Goal: Information Seeking & Learning: Learn about a topic

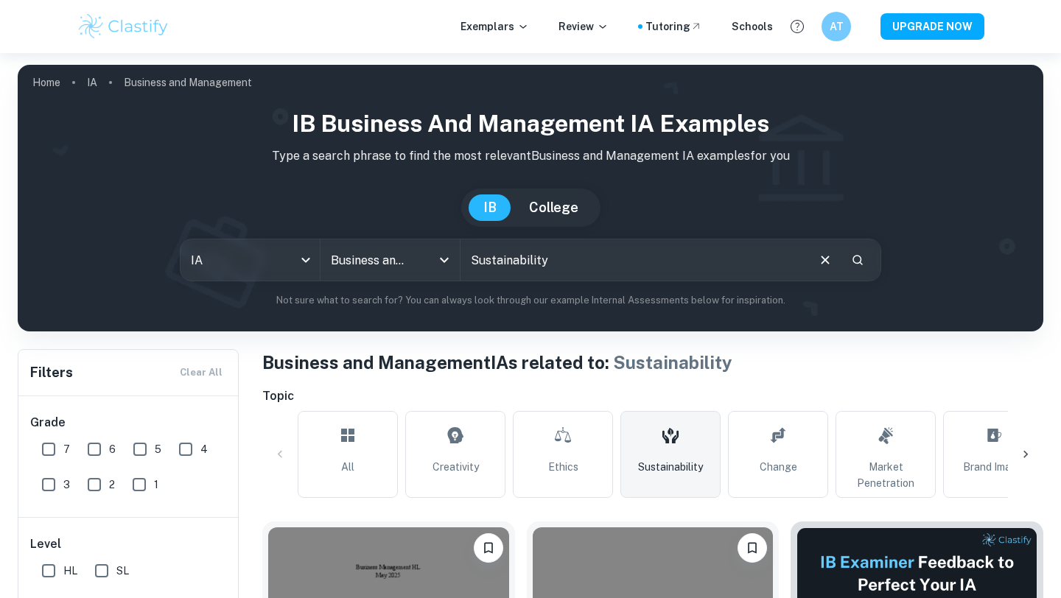
scroll to position [1823, 0]
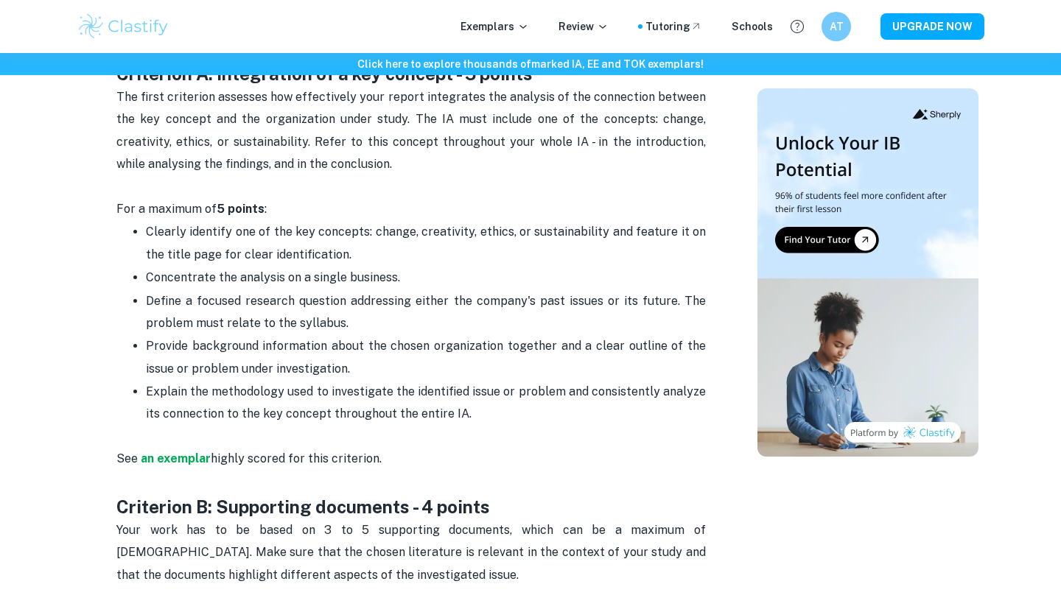
scroll to position [859, 0]
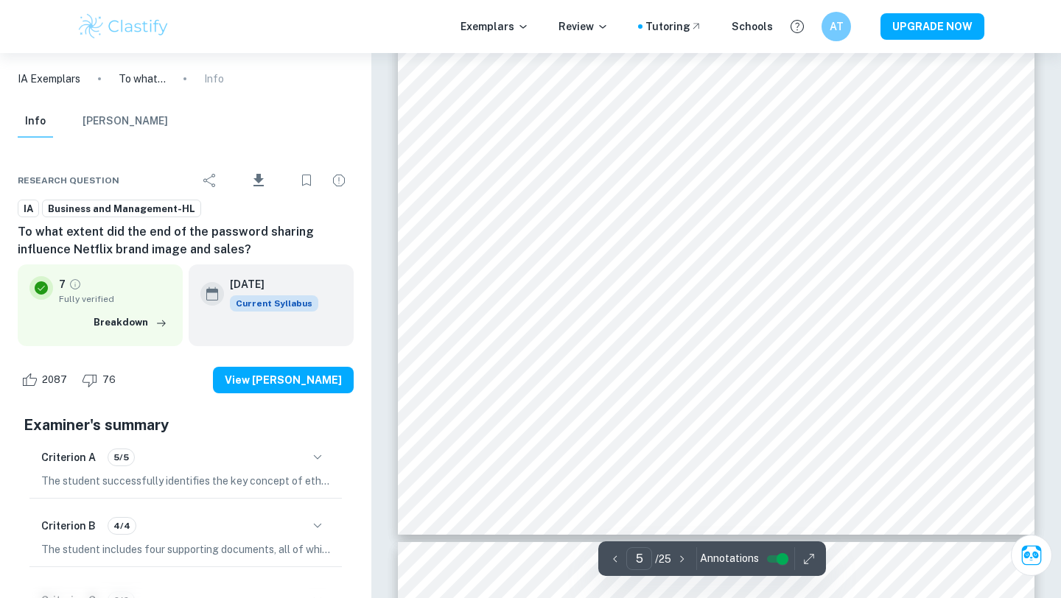
scroll to position [4234, 0]
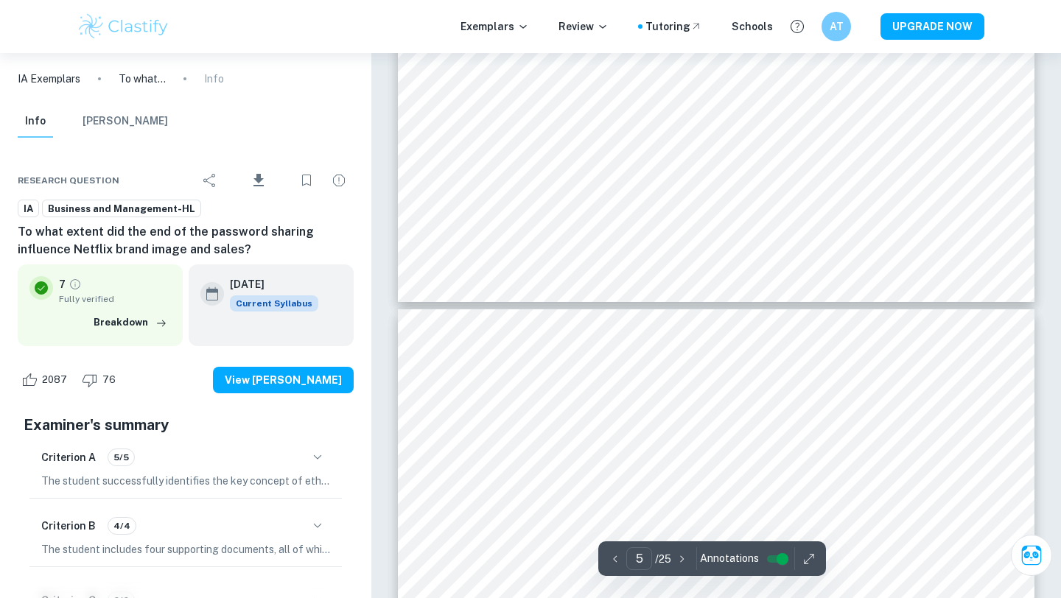
type input "6"
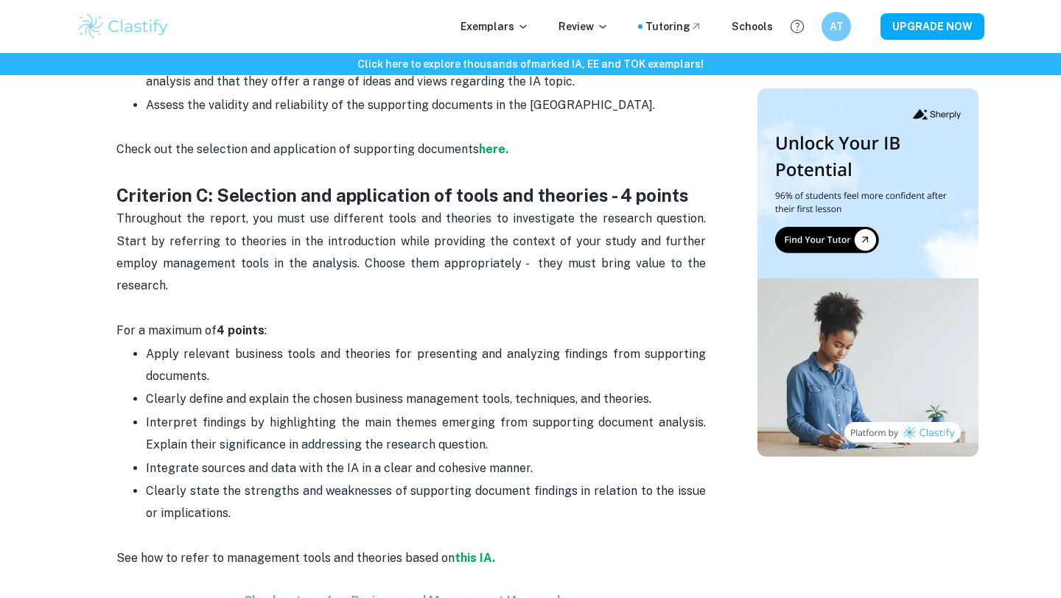
scroll to position [1635, 0]
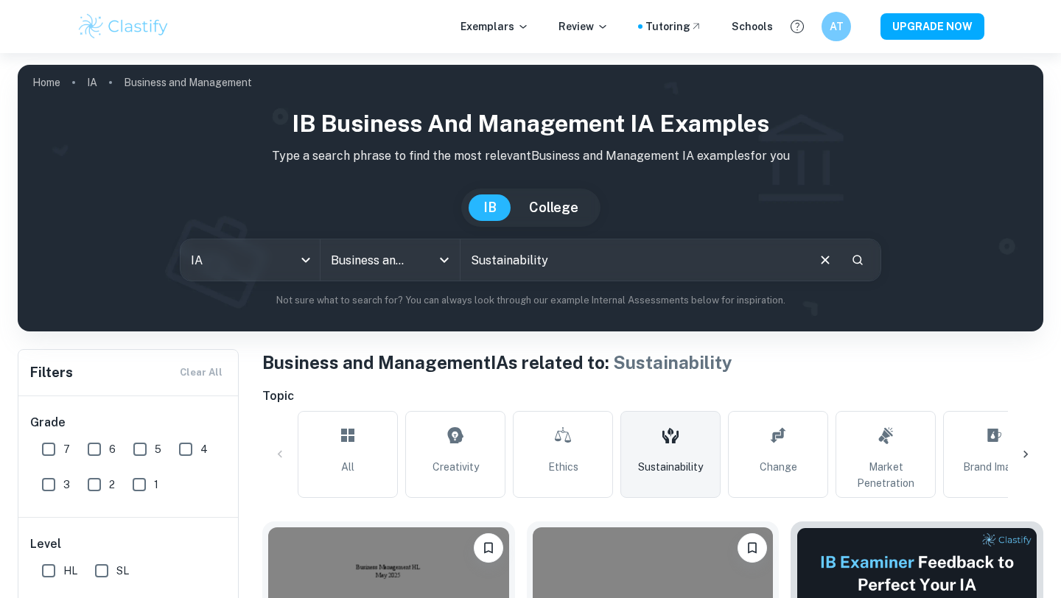
scroll to position [1823, 0]
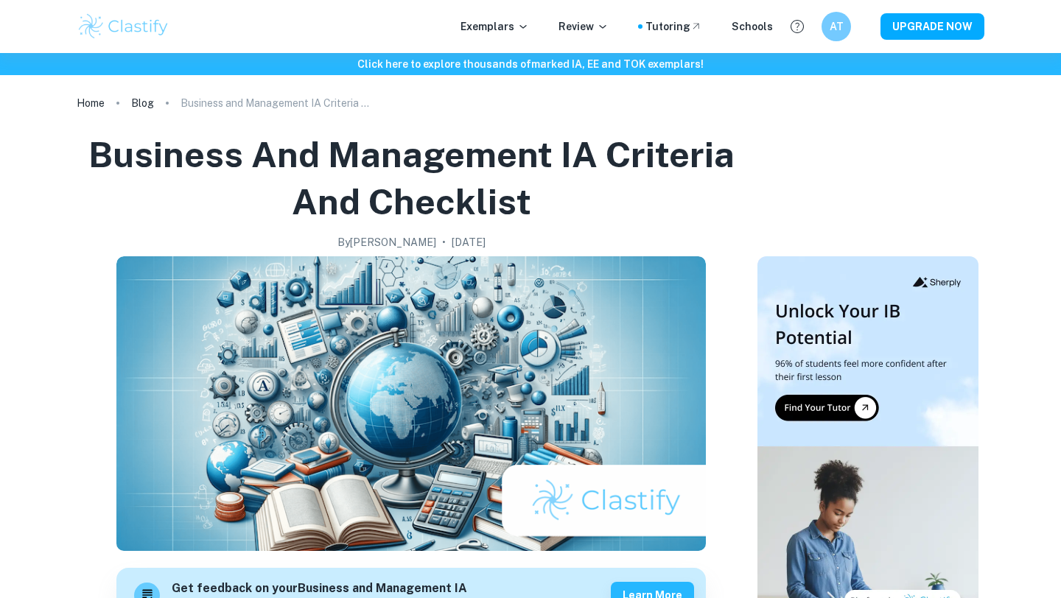
scroll to position [1635, 0]
